Goal: Task Accomplishment & Management: Use online tool/utility

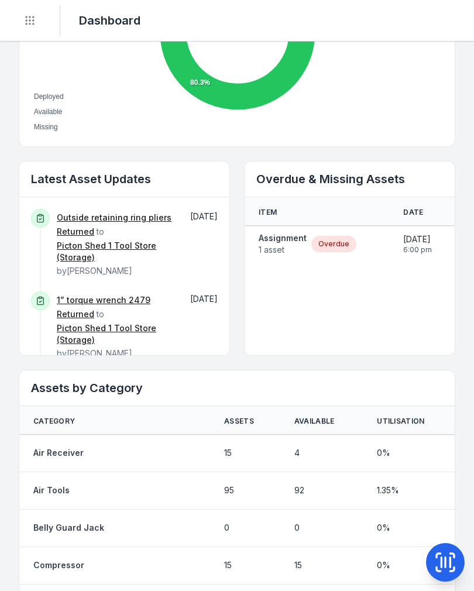
scroll to position [567, 0]
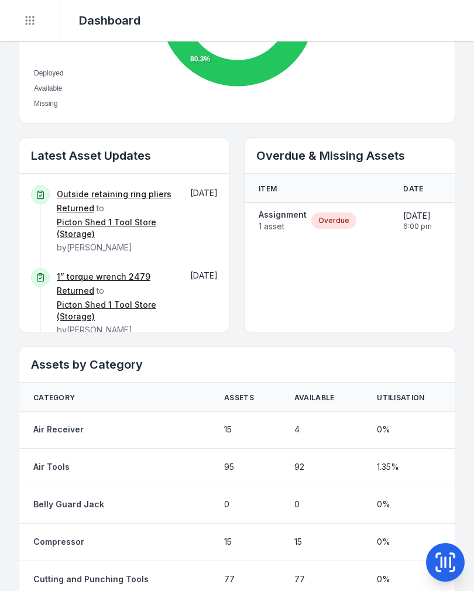
click at [329, 219] on div "Overdue" at bounding box center [333, 220] width 45 height 16
click at [283, 216] on strong "Assignment" at bounding box center [283, 215] width 48 height 12
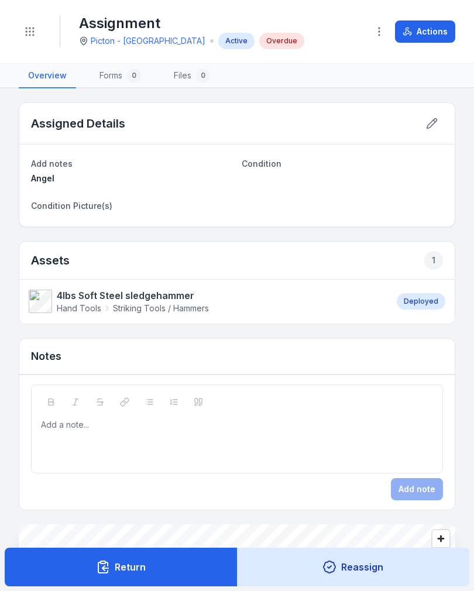
click at [416, 29] on button "Actions" at bounding box center [425, 31] width 60 height 22
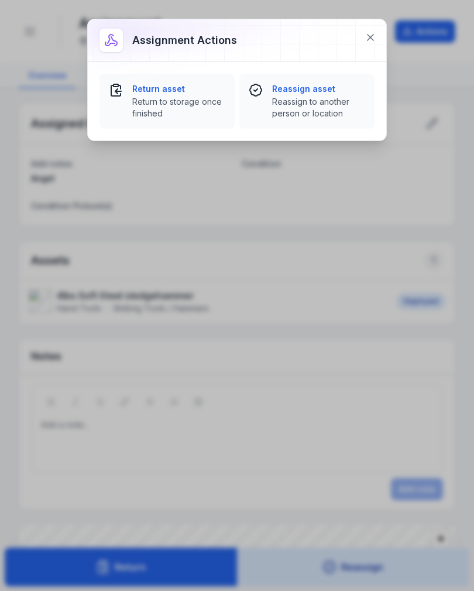
click at [143, 106] on span "Return to storage once finished" at bounding box center [178, 107] width 93 height 23
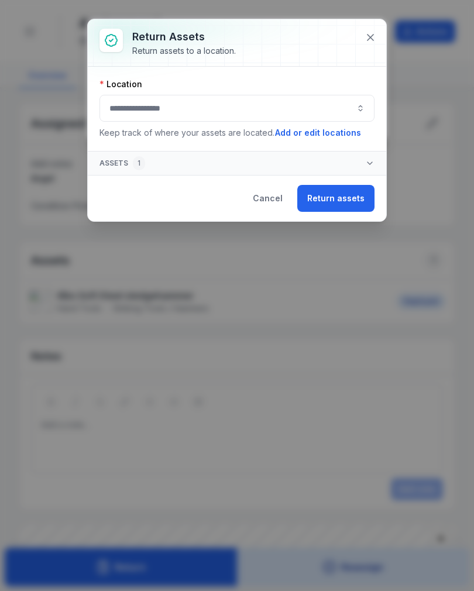
click at [122, 100] on button "button" at bounding box center [236, 108] width 275 height 27
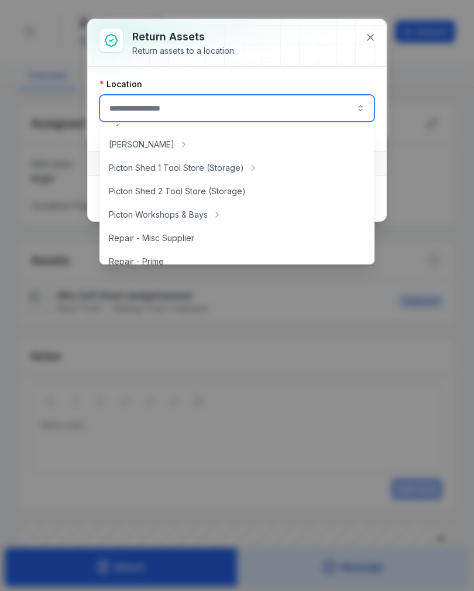
scroll to position [209, 0]
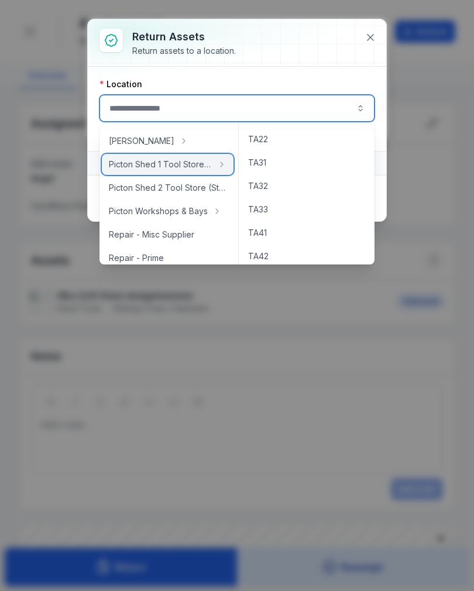
click at [125, 161] on span "Picton Shed 1 Tool Store (Storage)" at bounding box center [161, 165] width 104 height 12
type input "**********"
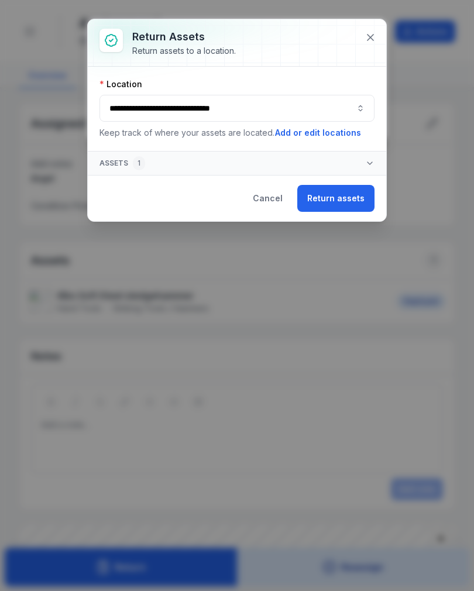
click at [350, 192] on button "Return assets" at bounding box center [335, 198] width 77 height 27
